Goal: Task Accomplishment & Management: Manage account settings

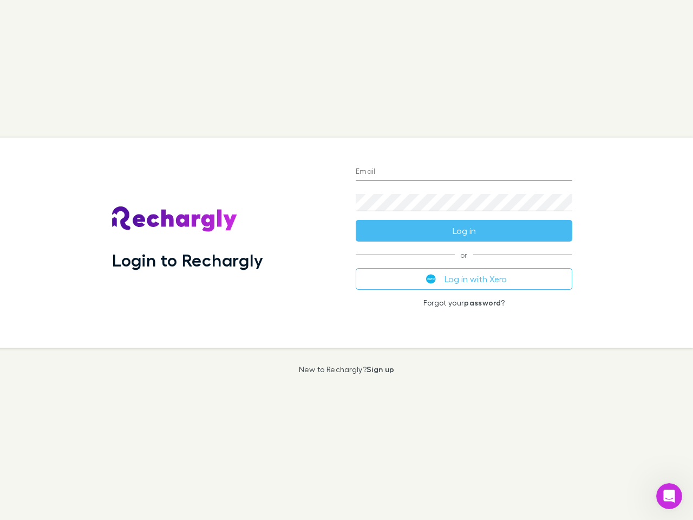
click at [347, 260] on div "Login to Rechargly" at bounding box center [225, 243] width 244 height 210
click at [464, 172] on input "Email" at bounding box center [464, 172] width 217 height 17
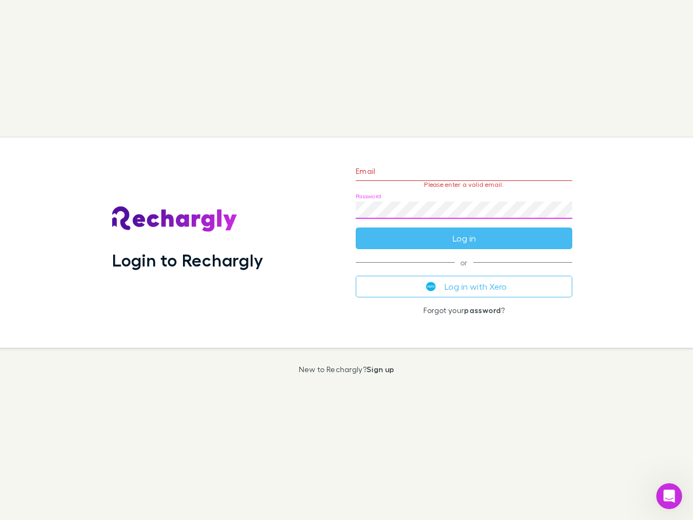
click at [464, 231] on form "Email Please enter a valid email. Password Log in" at bounding box center [464, 202] width 217 height 94
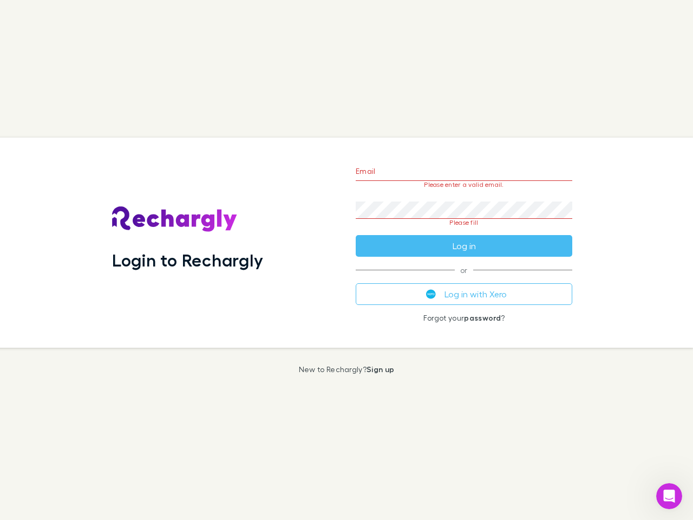
click at [464, 279] on div "Email Please enter a valid email. Password Please fill Log in or Log in with Xe…" at bounding box center [464, 243] width 234 height 210
click at [670, 496] on icon "Open Intercom Messenger" at bounding box center [670, 497] width 18 height 18
